Goal: Task Accomplishment & Management: Use online tool/utility

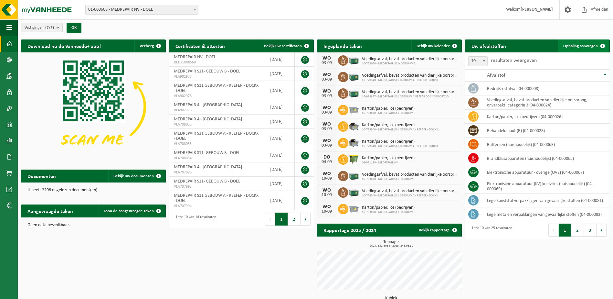
click at [584, 44] on span "Ophaling aanvragen" at bounding box center [581, 46] width 35 height 4
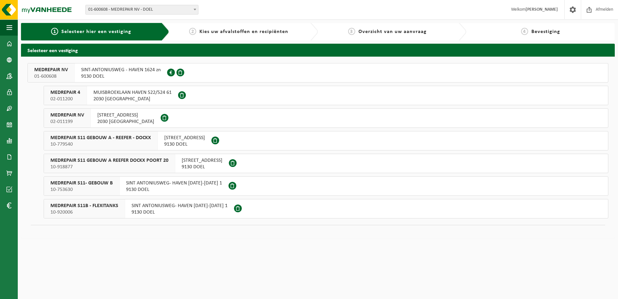
click at [110, 138] on span "MEDREPAIR S11 GEBOUW A - REEFER - DOCKX" at bounding box center [100, 138] width 101 height 6
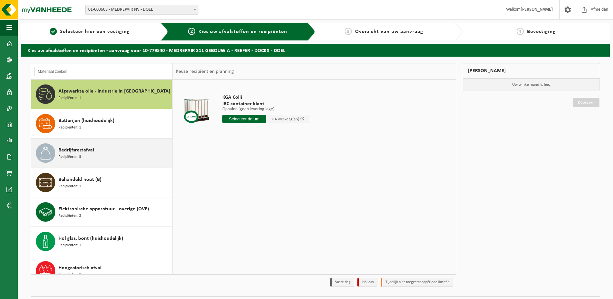
scroll to position [32, 0]
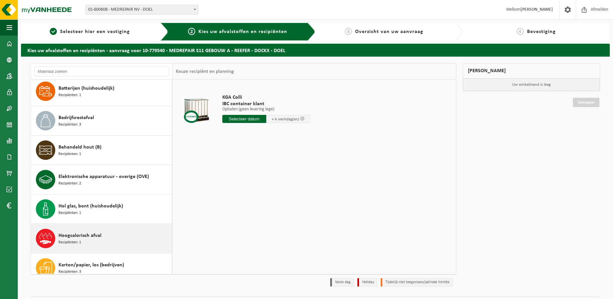
click at [97, 239] on span "Hoogcalorisch afval" at bounding box center [80, 236] width 43 height 8
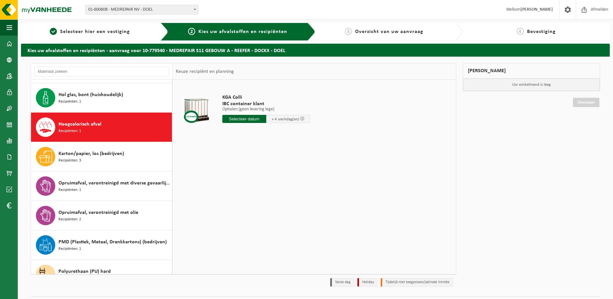
scroll to position [177, 0]
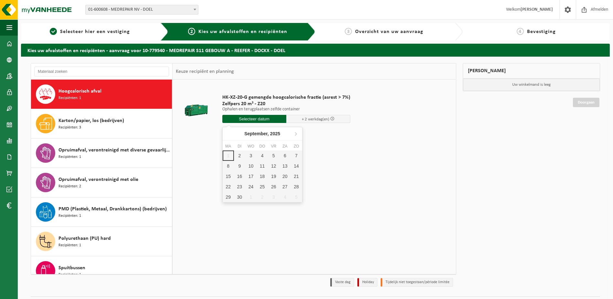
click at [253, 117] on input "text" at bounding box center [254, 119] width 64 height 8
click at [239, 155] on div "2" at bounding box center [239, 155] width 11 height 10
type input "Van 2025-09-02"
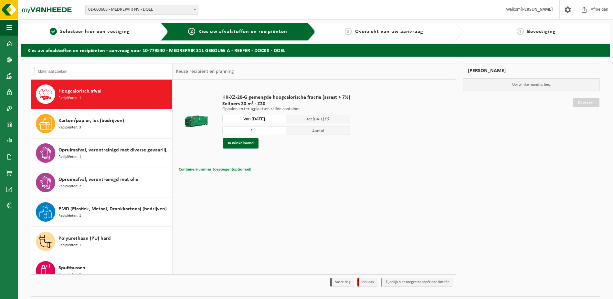
click at [227, 168] on span "Containernummer toevoegen(optioneel)" at bounding box center [215, 169] width 73 height 4
type input "Z20-618"
click at [246, 143] on button "In winkelmand" at bounding box center [241, 143] width 36 height 10
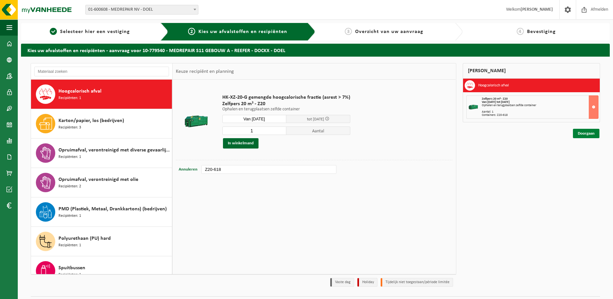
click at [584, 134] on link "Doorgaan" at bounding box center [586, 133] width 27 height 9
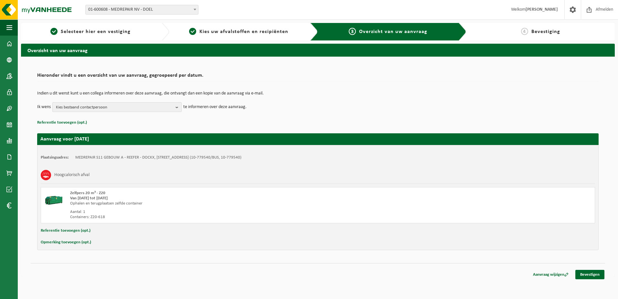
click at [87, 107] on span "Kies bestaand contactpersoon" at bounding box center [114, 108] width 117 height 10
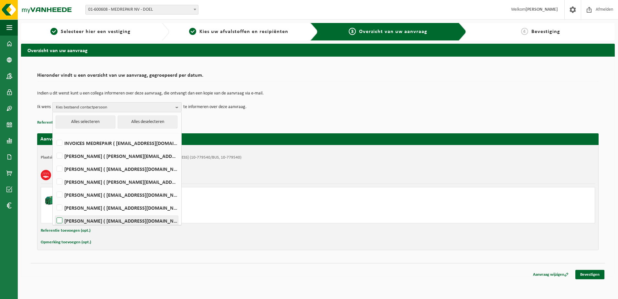
click at [60, 220] on label "JOHAN MEYS ( johan.meys@medrepair.eu )" at bounding box center [116, 221] width 123 height 10
click at [54, 212] on input "JOHAN MEYS ( johan.meys@medrepair.eu )" at bounding box center [54, 212] width 0 height 0
checkbox input "true"
click at [62, 169] on label "PETER DE CEUSTER ( pdeceuster@medrepair.eu )" at bounding box center [116, 169] width 123 height 10
click at [54, 161] on input "PETER DE CEUSTER ( pdeceuster@medrepair.eu )" at bounding box center [54, 160] width 0 height 0
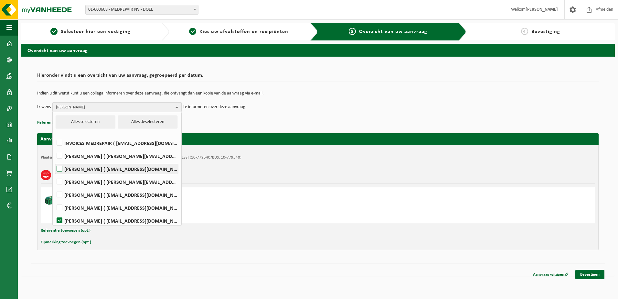
checkbox input "true"
click at [305, 100] on td "Indien u dit wenst kunt u een collega informeren over deze aanvraag, die ontvan…" at bounding box center [318, 96] width 562 height 11
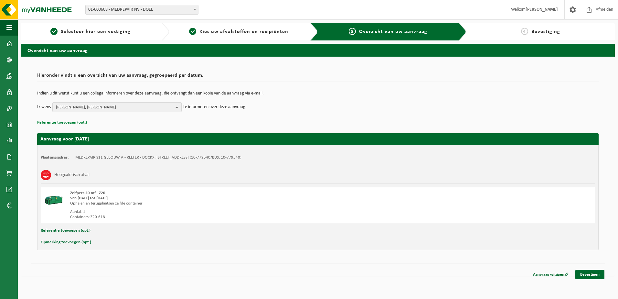
click at [72, 124] on button "Referentie toevoegen (opt.)" at bounding box center [62, 122] width 50 height 8
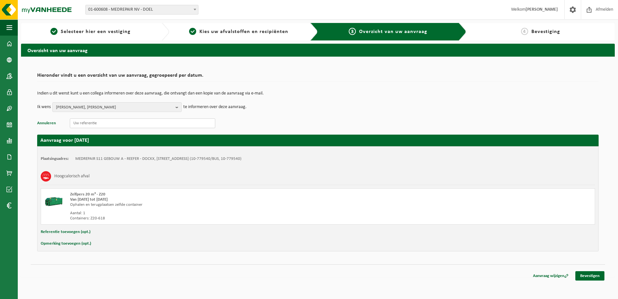
click at [83, 124] on input "text" at bounding box center [143, 123] width 146 height 10
paste input "S11TD.D2133.010920251046"
type input "S11TD.D2133.010920251046"
click at [79, 233] on button "Referentie toevoegen (opt.)" at bounding box center [66, 232] width 50 height 8
click at [92, 229] on input "text" at bounding box center [330, 233] width 516 height 10
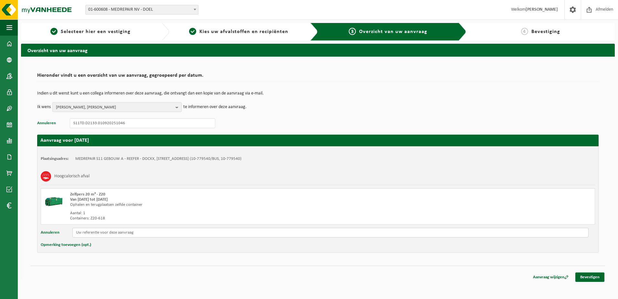
click at [92, 231] on input "text" at bounding box center [330, 233] width 516 height 10
paste input "S11TD.D2133.010920251046"
type input "S11TD.D2133.010920251046"
click at [79, 244] on button "Opmerking toevoegen (opt.)" at bounding box center [66, 245] width 50 height 8
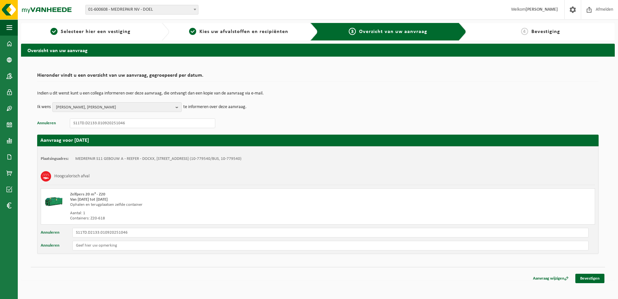
click at [41, 241] on button "Annuleren" at bounding box center [50, 246] width 19 height 10
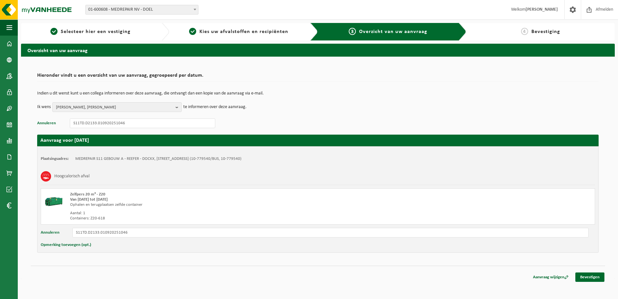
click at [41, 241] on button "Opmerking toevoegen (opt.)" at bounding box center [66, 245] width 50 height 8
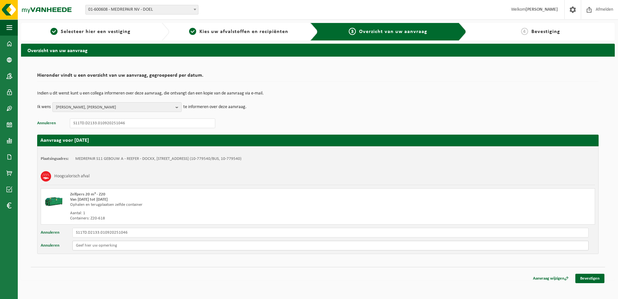
click at [94, 244] on input "text" at bounding box center [330, 246] width 516 height 10
type input "S11 A op de hoek bij de Foamcabine."
click at [592, 278] on link "Bevestigen" at bounding box center [590, 278] width 29 height 9
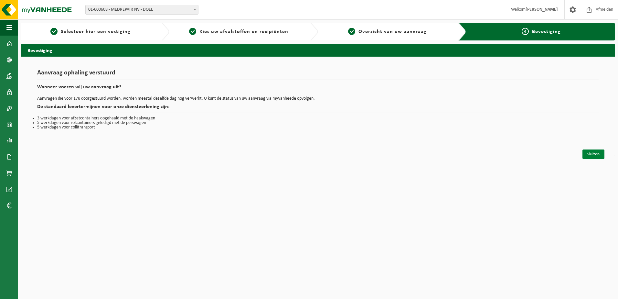
click at [598, 157] on link "Sluiten" at bounding box center [594, 153] width 22 height 9
